Goal: Task Accomplishment & Management: Manage account settings

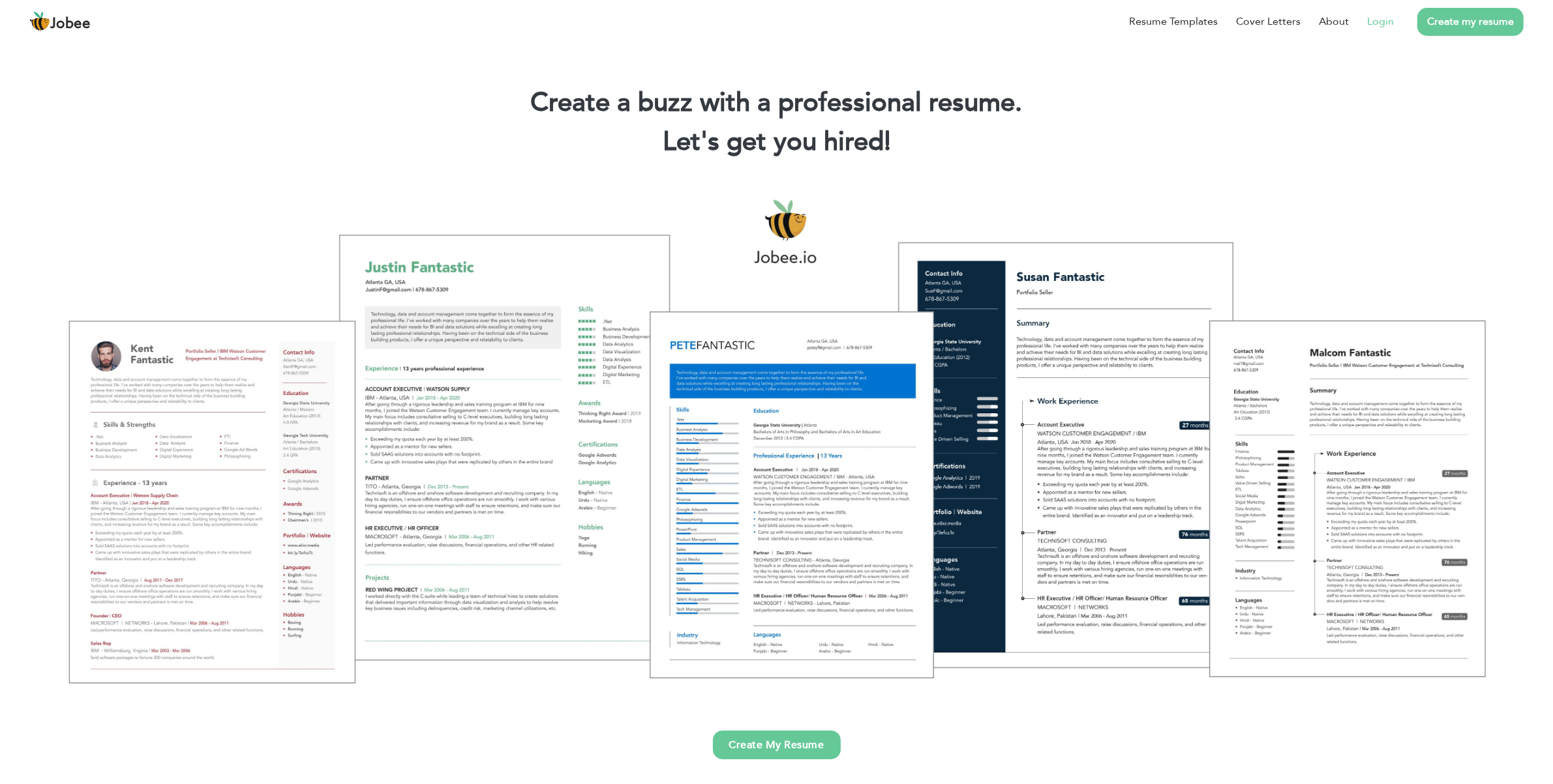
click at [1384, 18] on link "Login" at bounding box center [1380, 21] width 26 height 16
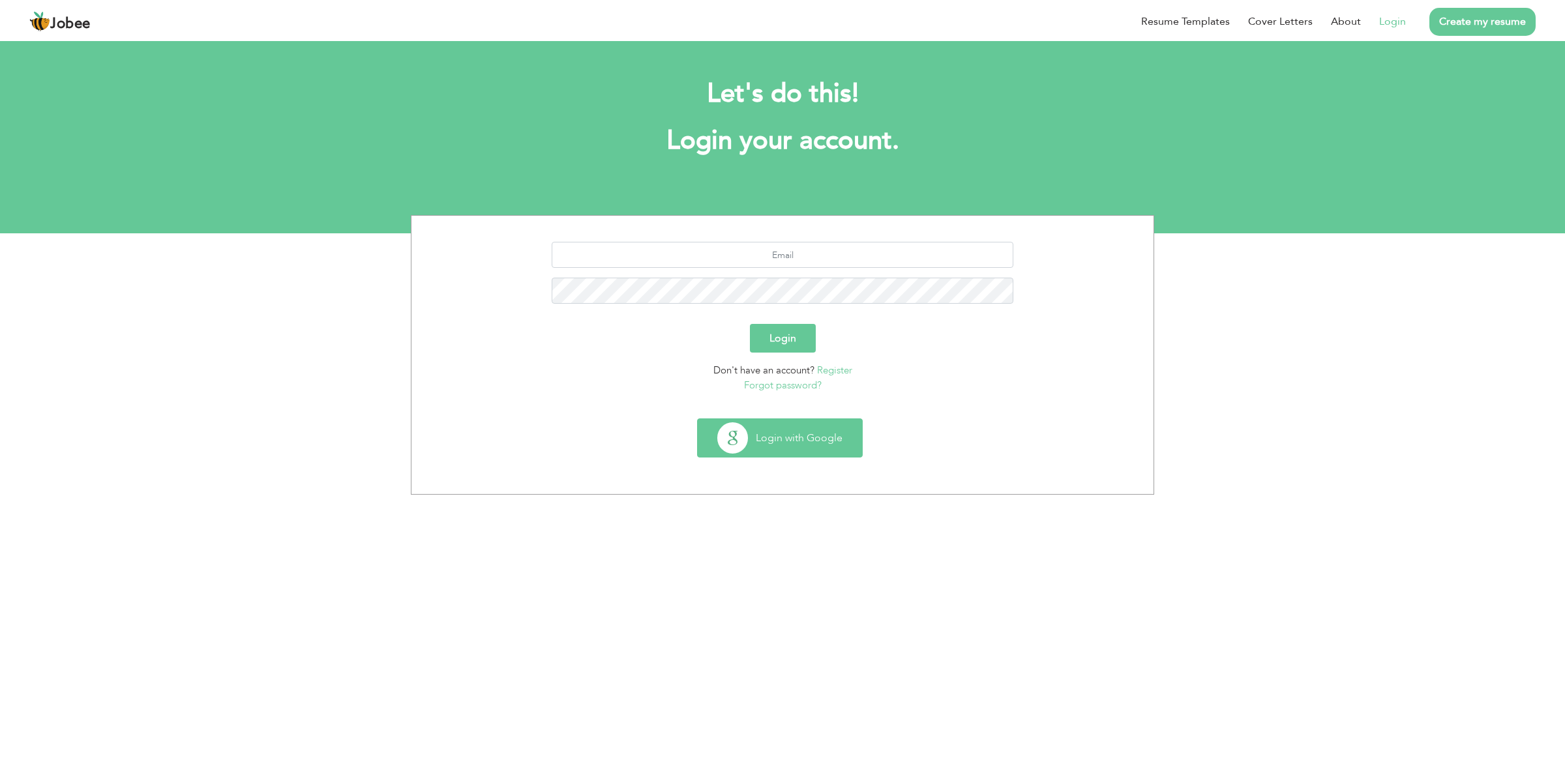
click at [781, 438] on button "Login with Google" at bounding box center [780, 438] width 164 height 38
